Goal: Task Accomplishment & Management: Manage account settings

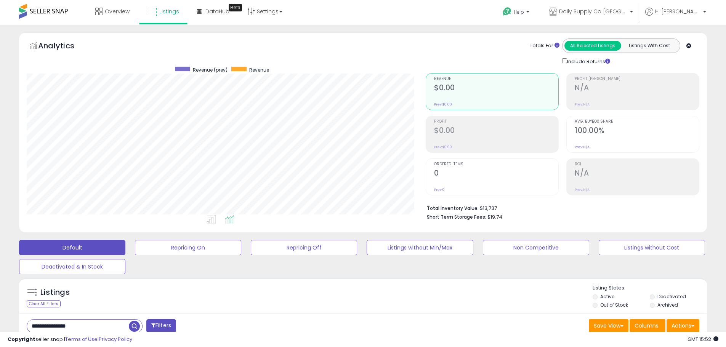
scroll to position [153, 0]
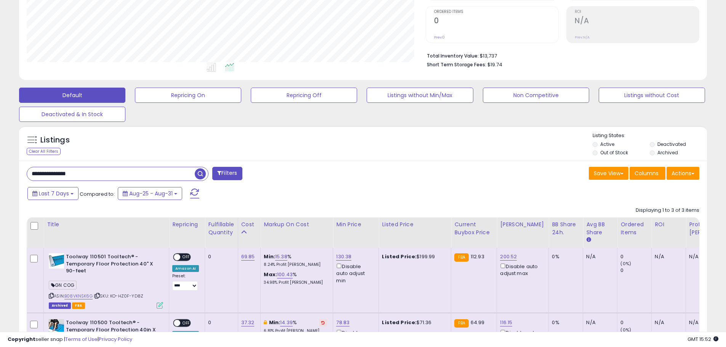
drag, startPoint x: 75, startPoint y: 174, endPoint x: 5, endPoint y: 167, distance: 70.5
click at [5, 167] on div "**********" at bounding box center [363, 177] width 719 height 594
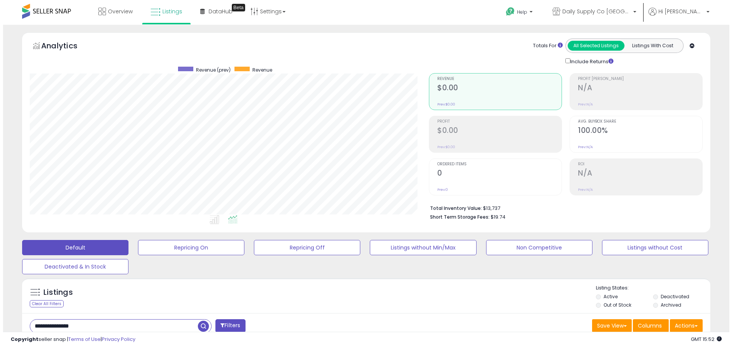
scroll to position [114, 0]
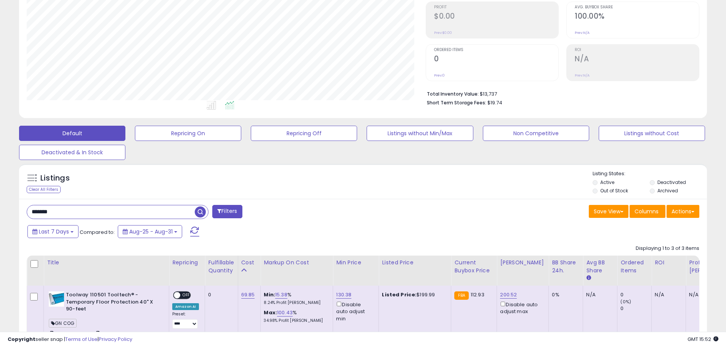
type input "*******"
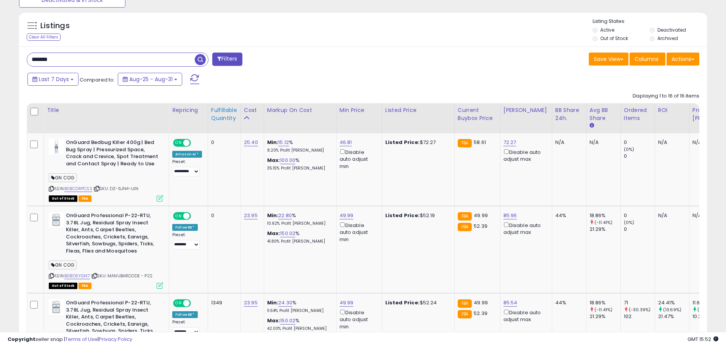
scroll to position [156, 399]
drag, startPoint x: 226, startPoint y: 108, endPoint x: 226, endPoint y: 143, distance: 35.5
click at [226, 108] on div "Fulfillable Quantity" at bounding box center [224, 114] width 26 height 16
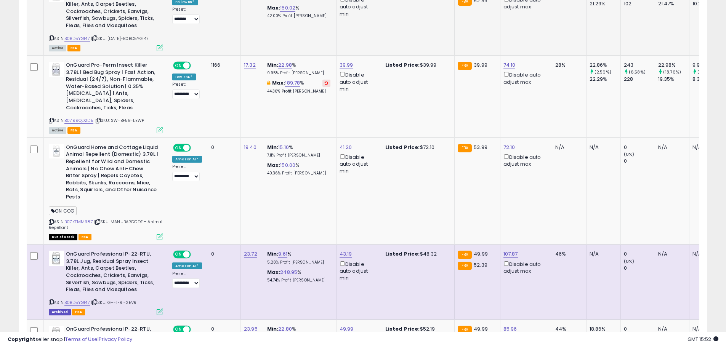
scroll to position [267, 0]
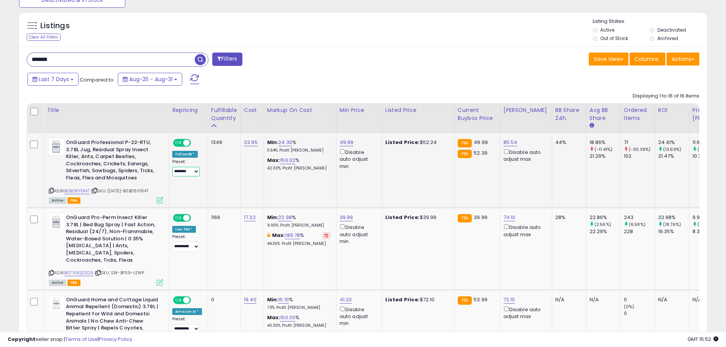
click at [183, 172] on select "**********" at bounding box center [185, 172] width 27 height 10
click at [397, 179] on td "Listed Price: $52.24" at bounding box center [418, 170] width 72 height 75
click at [504, 145] on link "85.54" at bounding box center [511, 143] width 14 height 8
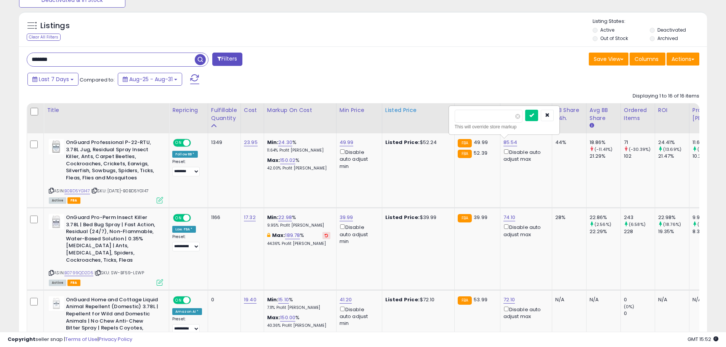
drag, startPoint x: 470, startPoint y: 117, endPoint x: 440, endPoint y: 116, distance: 30.1
type input "*****"
click at [534, 117] on icon "submit" at bounding box center [532, 115] width 5 height 5
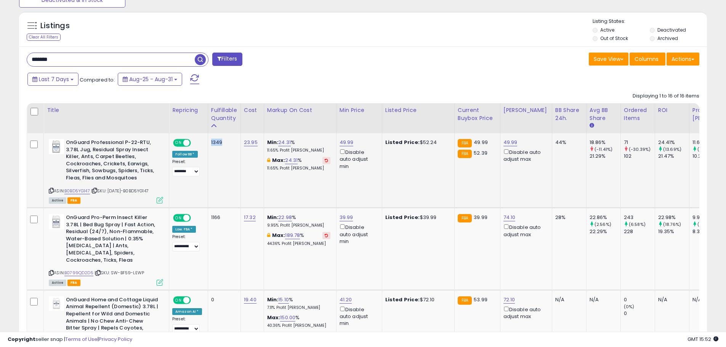
drag, startPoint x: 224, startPoint y: 142, endPoint x: 207, endPoint y: 141, distance: 17.2
click at [208, 141] on td "1349" at bounding box center [224, 170] width 33 height 75
click at [220, 143] on div "1349" at bounding box center [223, 142] width 24 height 7
drag, startPoint x: 416, startPoint y: 141, endPoint x: 431, endPoint y: 141, distance: 14.5
click at [431, 141] on div "Listed Price: $52.24" at bounding box center [416, 142] width 63 height 7
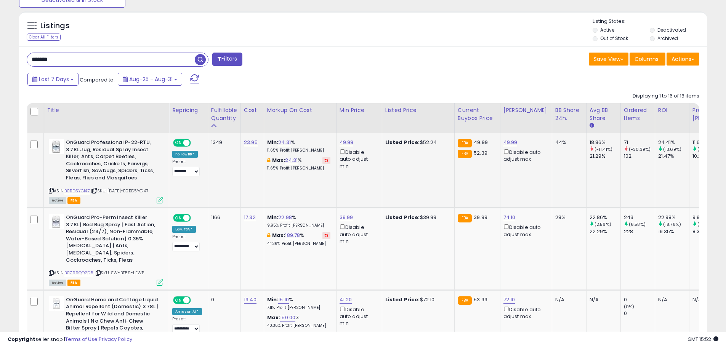
click at [431, 141] on div "Listed Price: $52.24" at bounding box center [416, 142] width 63 height 7
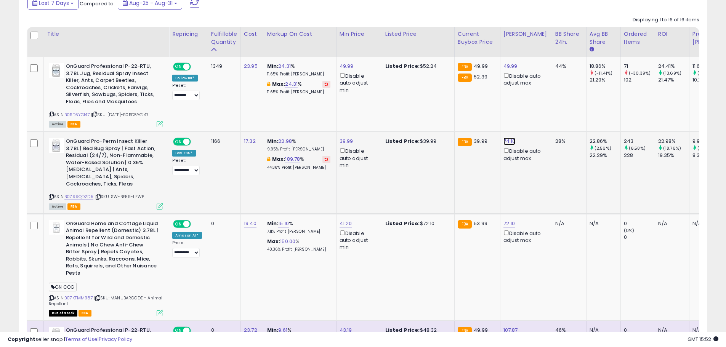
click at [507, 144] on link "74.10" at bounding box center [510, 142] width 12 height 8
drag, startPoint x: 453, startPoint y: 124, endPoint x: 417, endPoint y: 122, distance: 36.6
type input "*****"
click button "submit" at bounding box center [530, 119] width 13 height 11
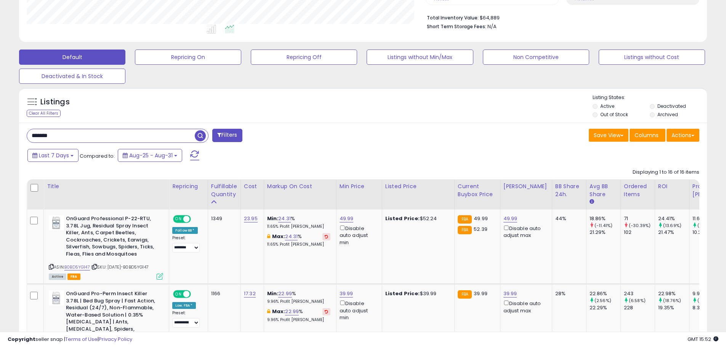
scroll to position [305, 0]
